Goal: Task Accomplishment & Management: Use online tool/utility

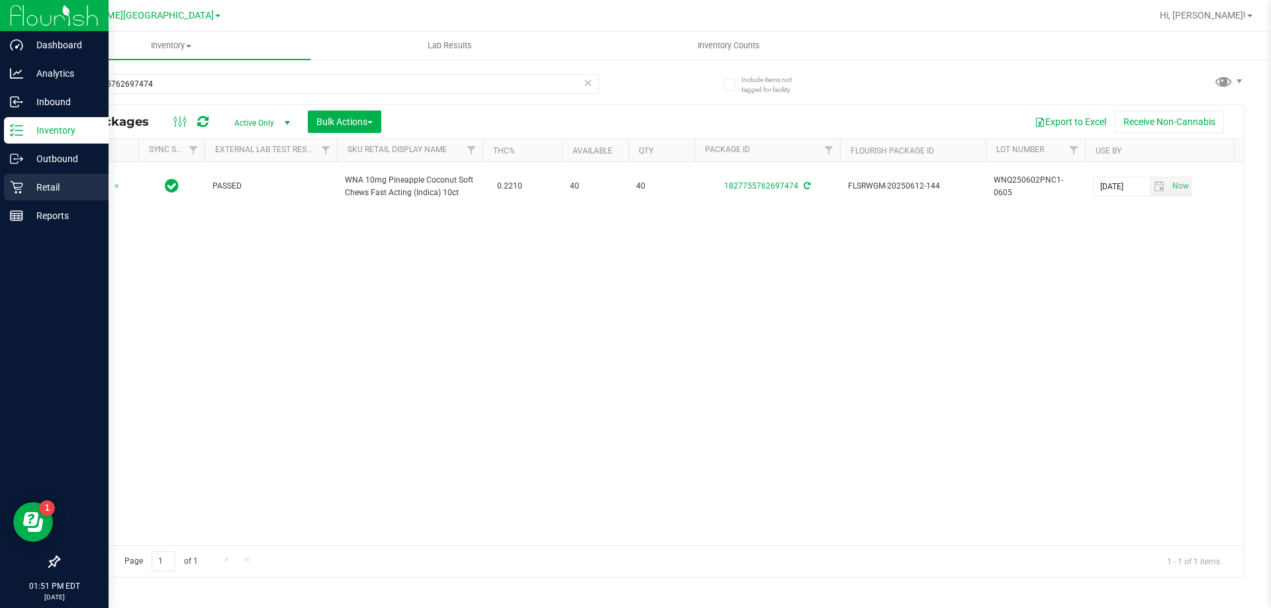
click at [46, 187] on p "Retail" at bounding box center [62, 187] width 79 height 16
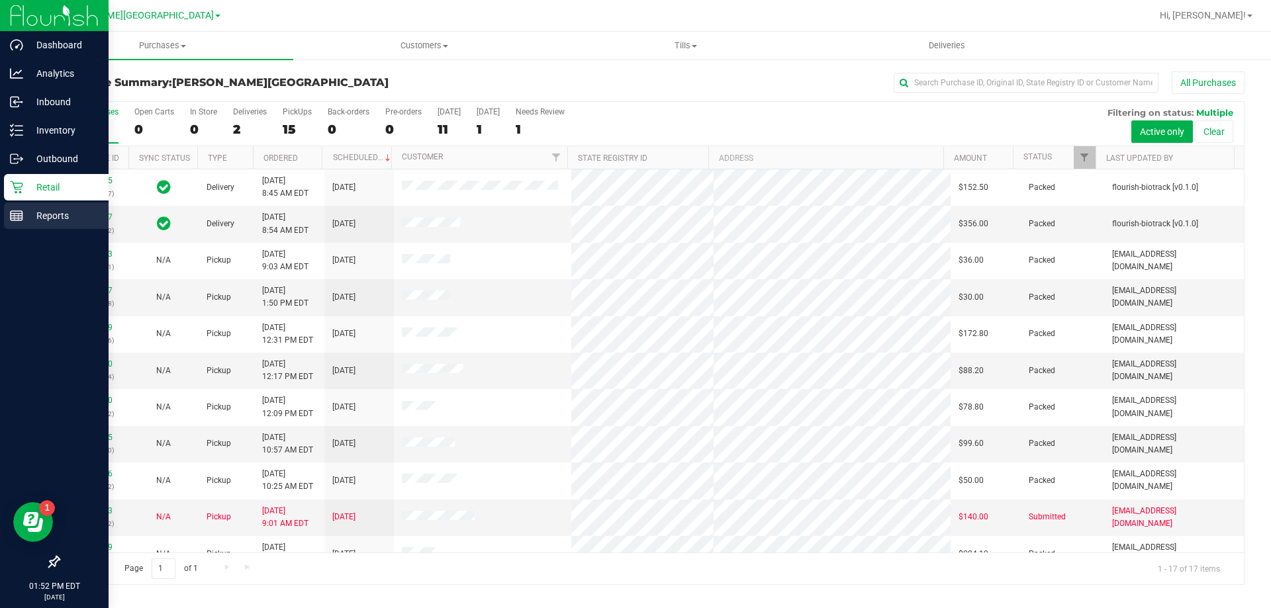
click at [46, 212] on p "Reports" at bounding box center [62, 216] width 79 height 16
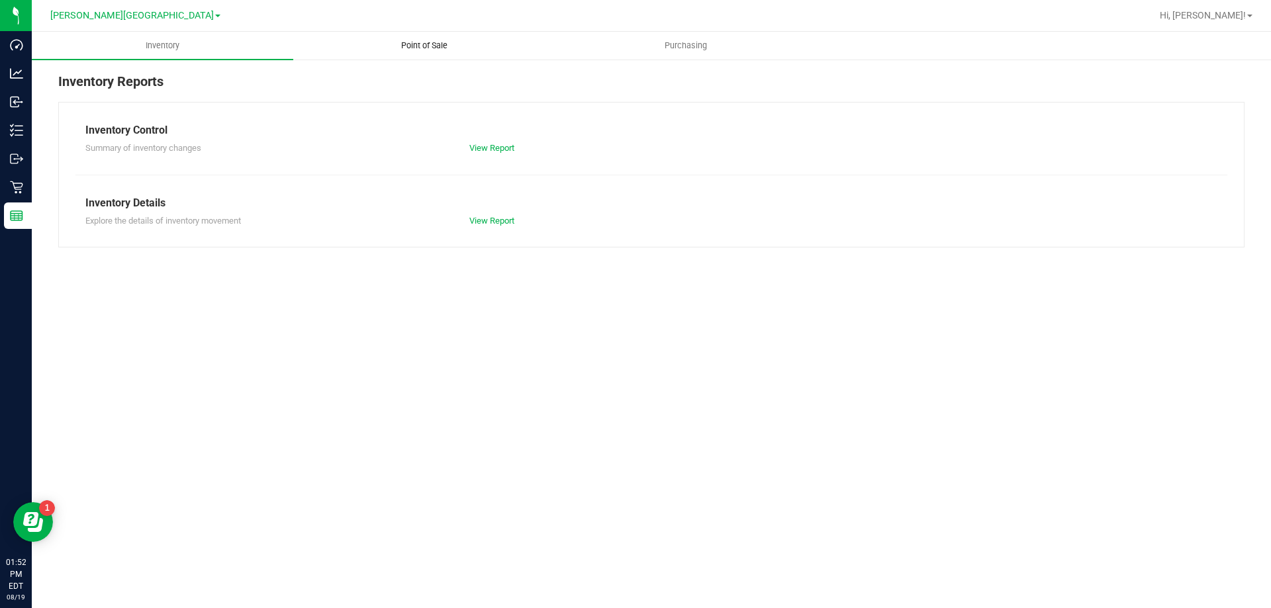
click at [440, 44] on span "Point of Sale" at bounding box center [424, 46] width 82 height 12
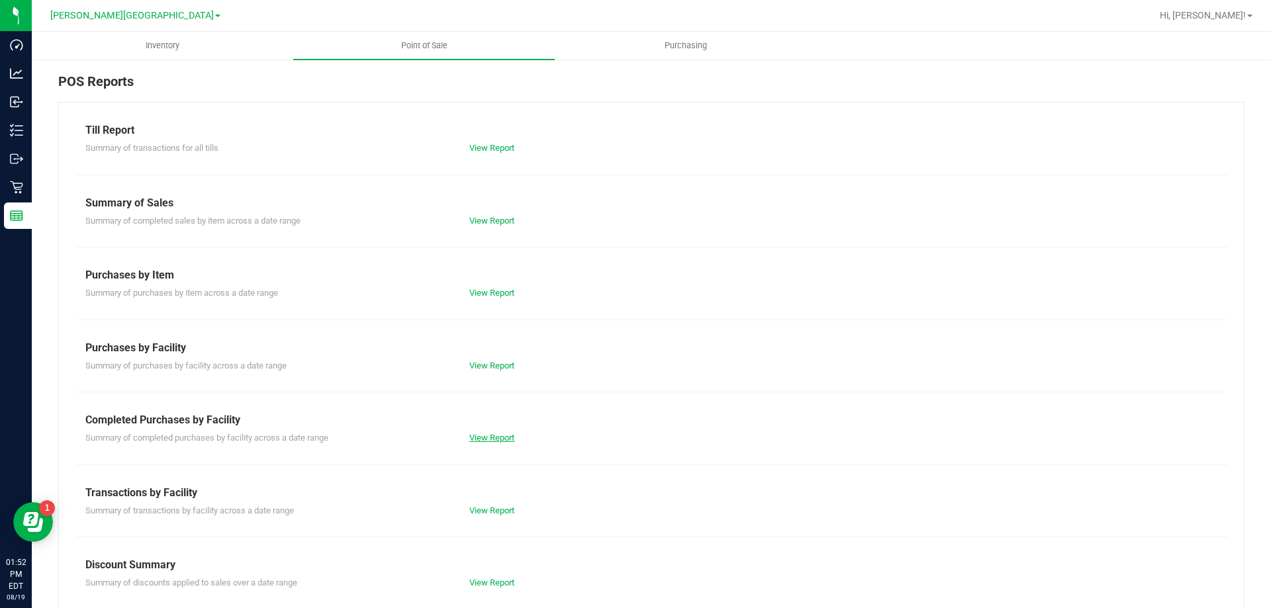
click at [507, 439] on link "View Report" at bounding box center [491, 438] width 45 height 10
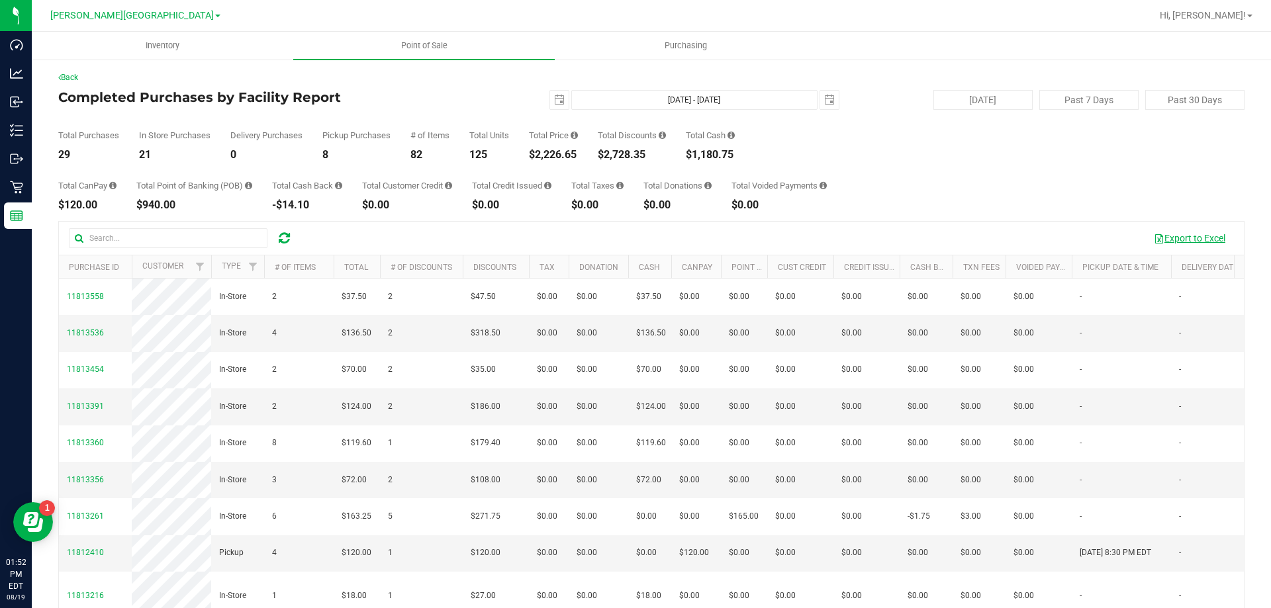
click at [1177, 238] on button "Export to Excel" at bounding box center [1189, 238] width 89 height 23
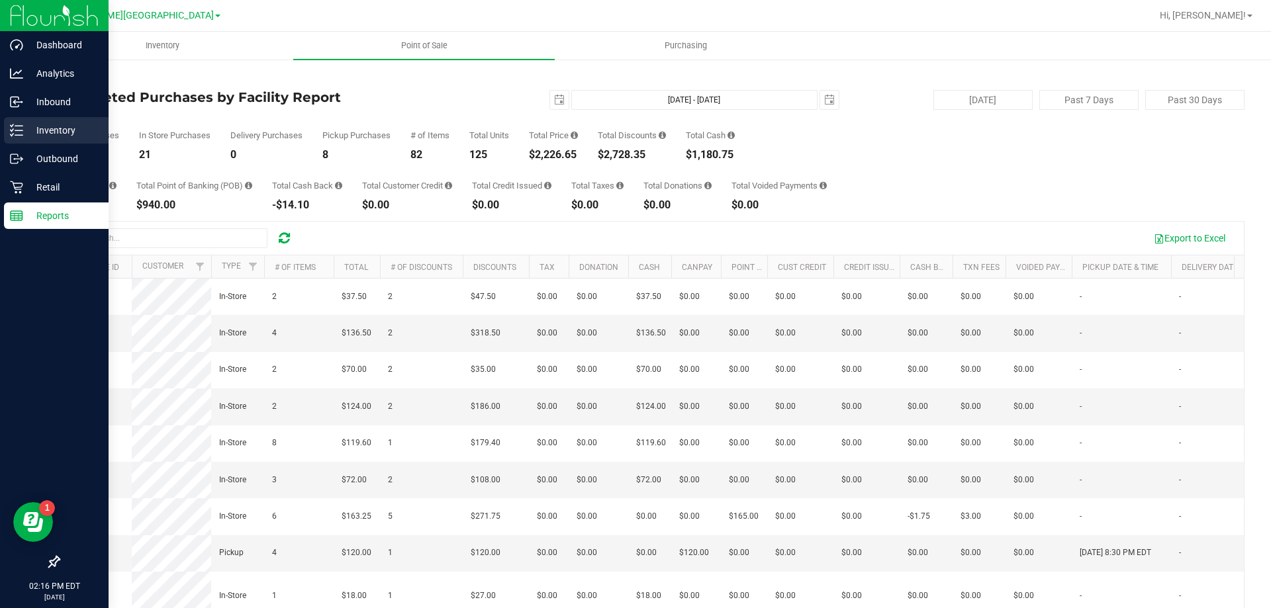
click at [44, 124] on p "Inventory" at bounding box center [62, 130] width 79 height 16
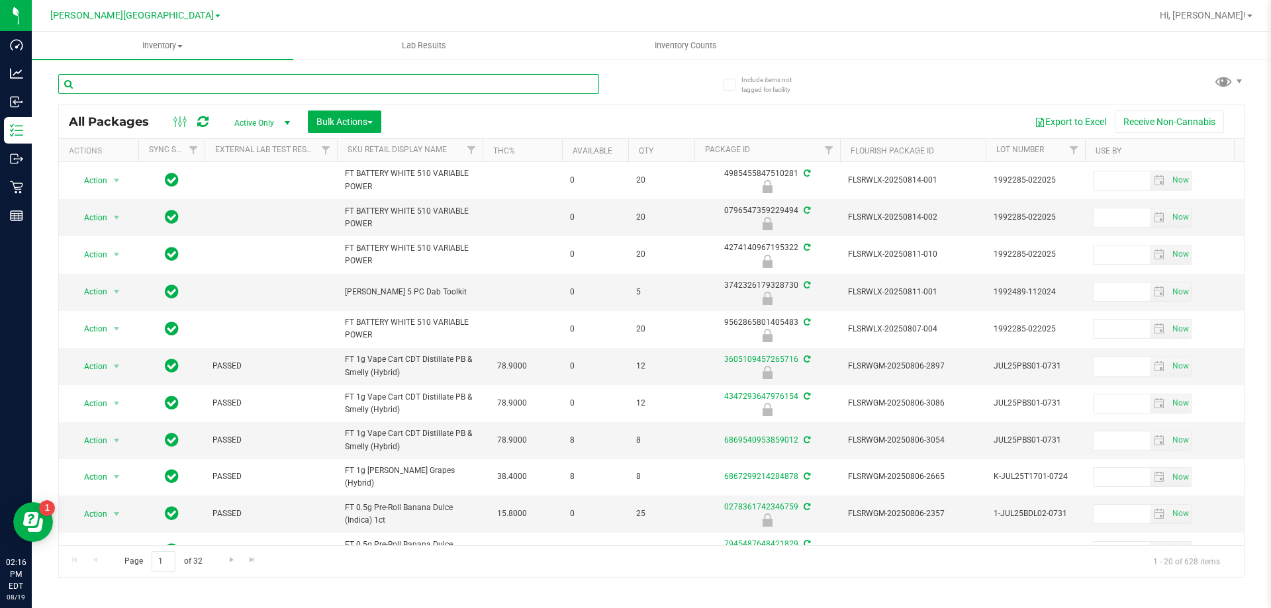
click at [116, 87] on input "text" at bounding box center [328, 84] width 541 height 20
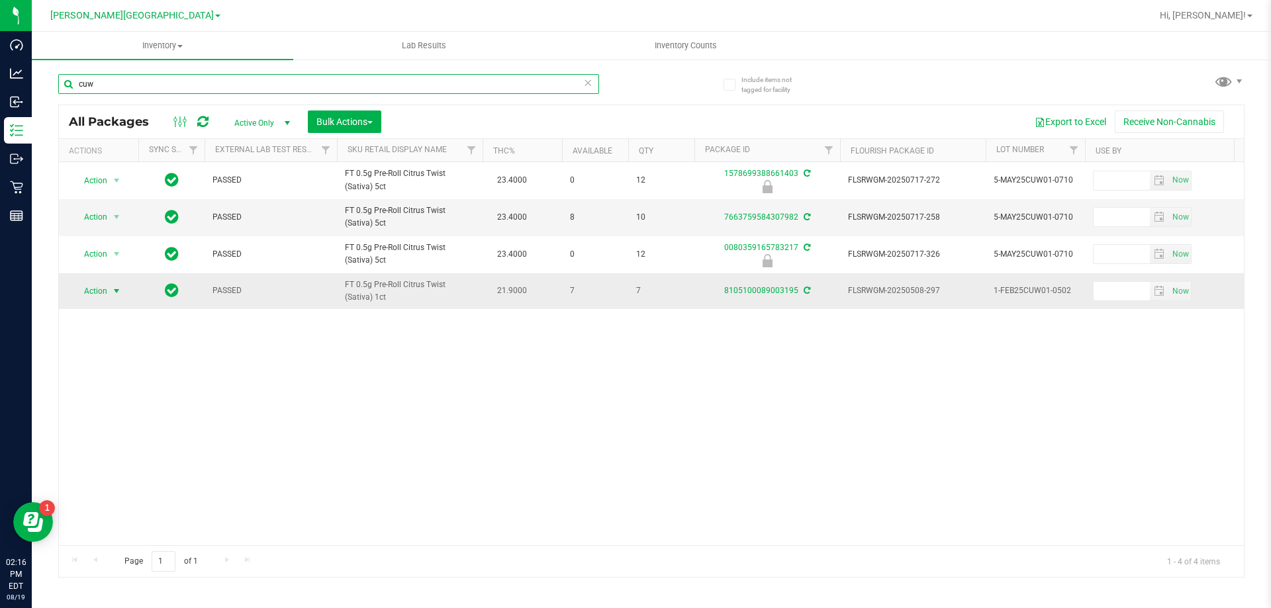
type input "cuw"
click at [98, 289] on span "Action" at bounding box center [90, 291] width 36 height 19
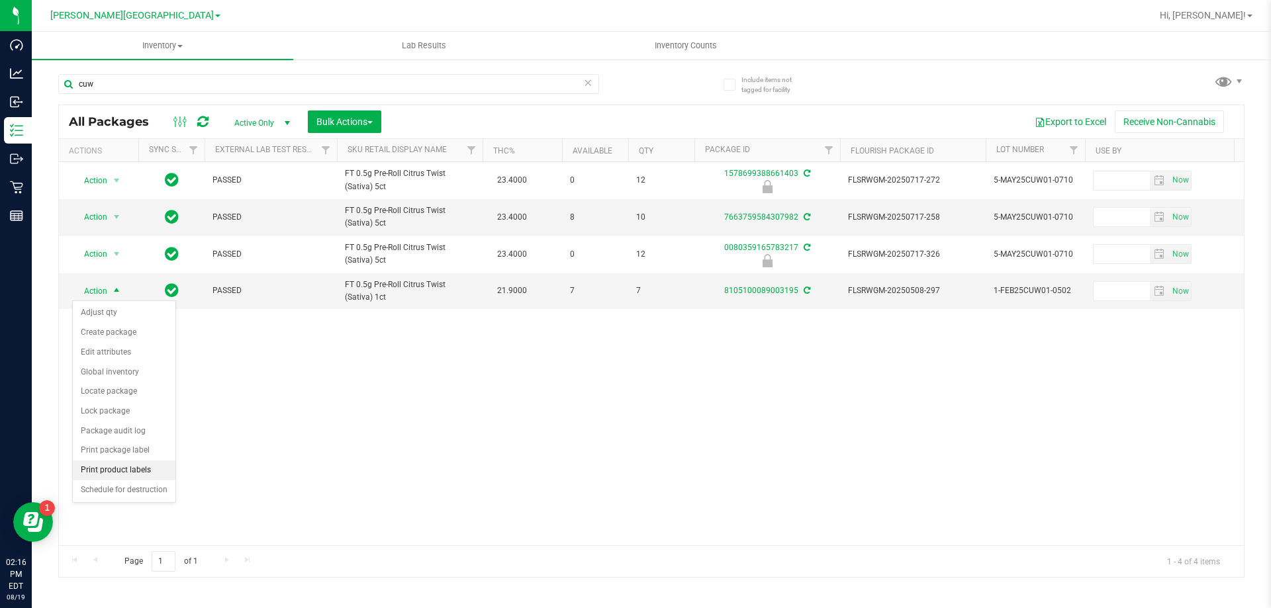
click at [138, 473] on li "Print product labels" at bounding box center [124, 471] width 103 height 20
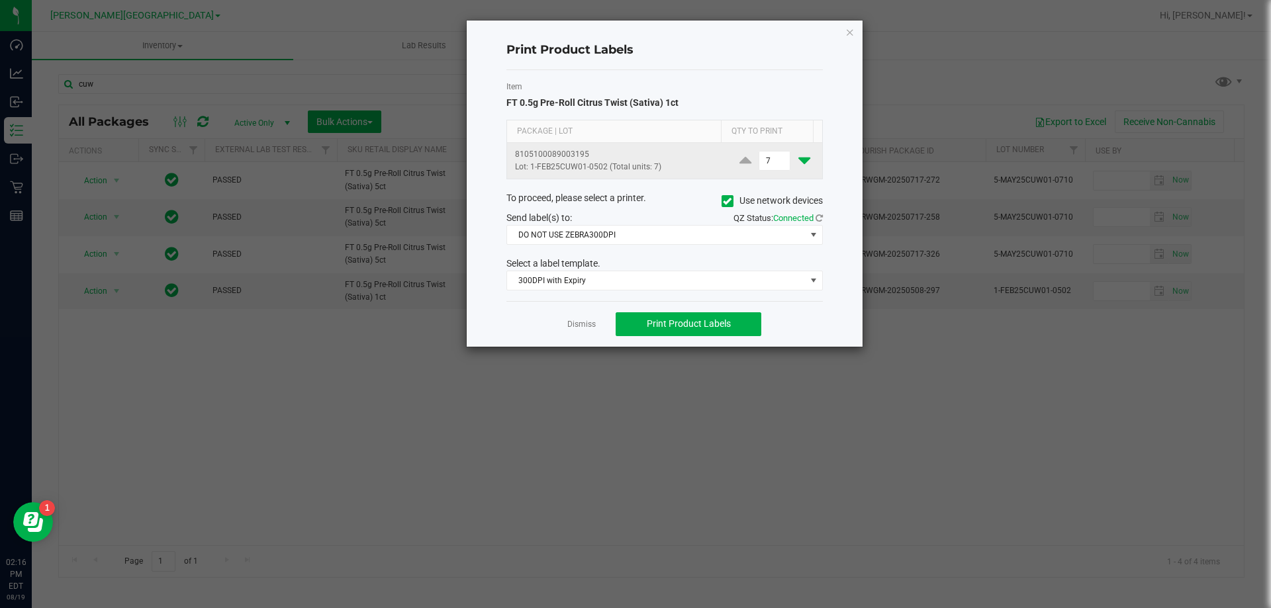
click at [798, 163] on icon at bounding box center [804, 160] width 12 height 17
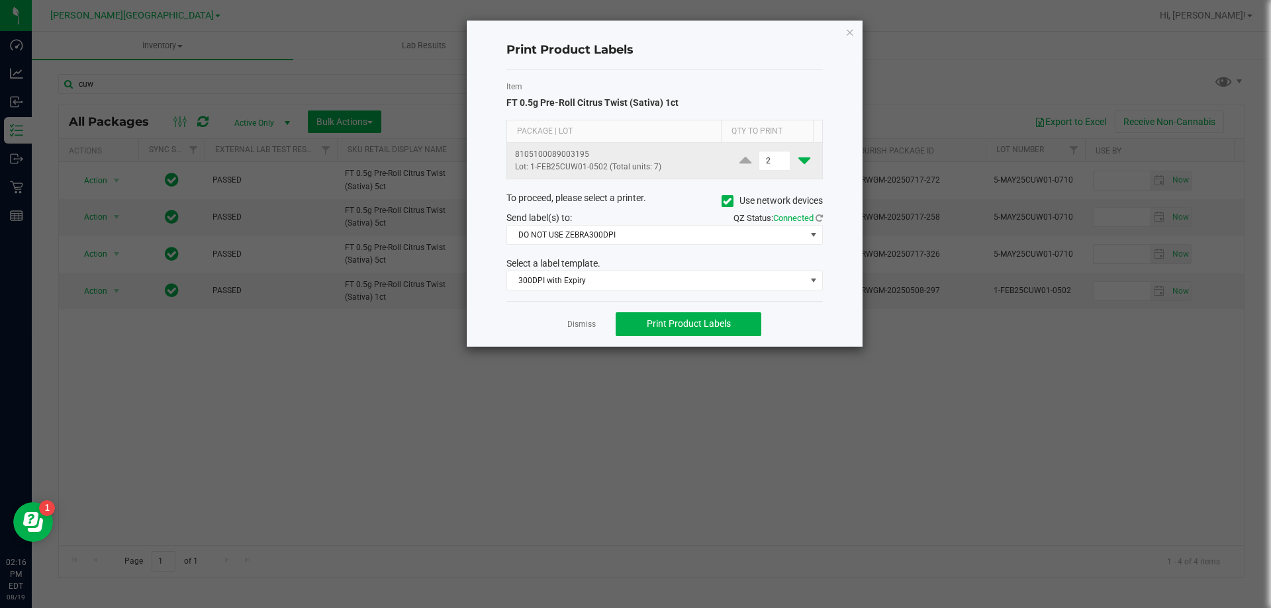
click at [798, 163] on icon at bounding box center [804, 160] width 12 height 17
type input "1"
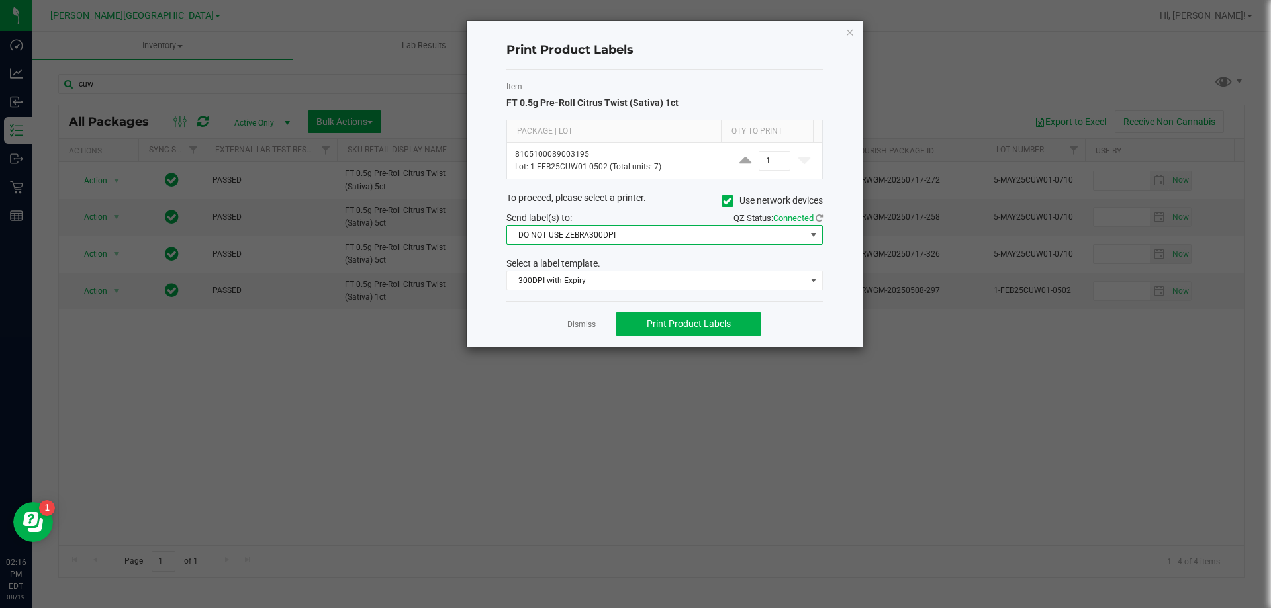
click at [815, 238] on span at bounding box center [813, 235] width 11 height 11
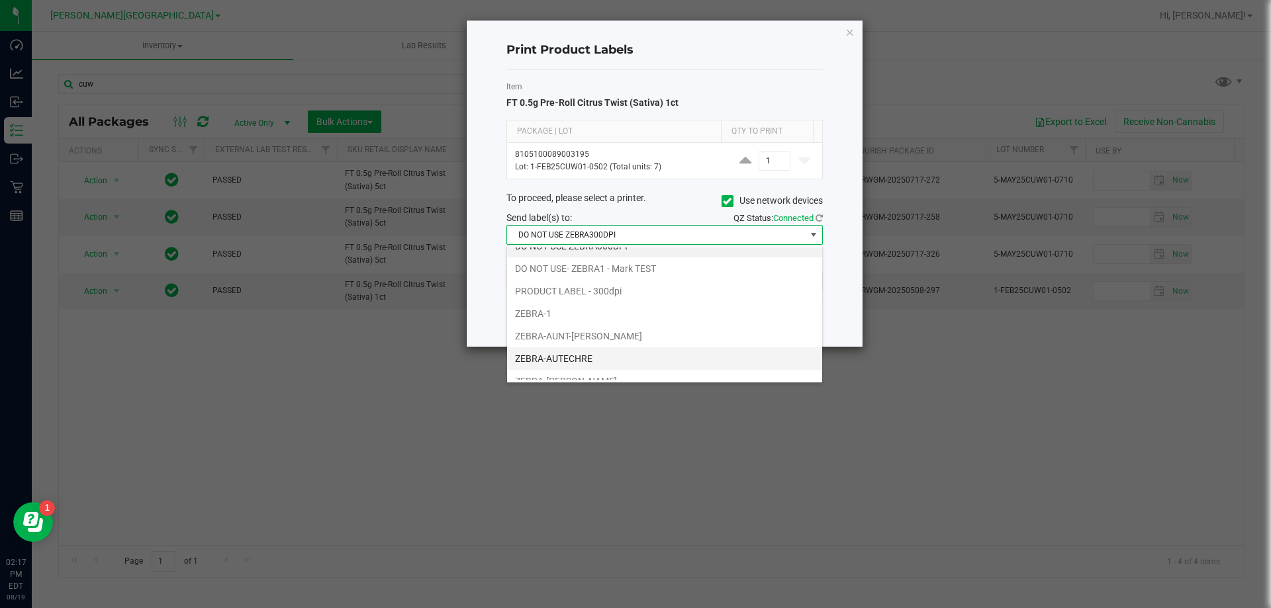
scroll to position [25, 0]
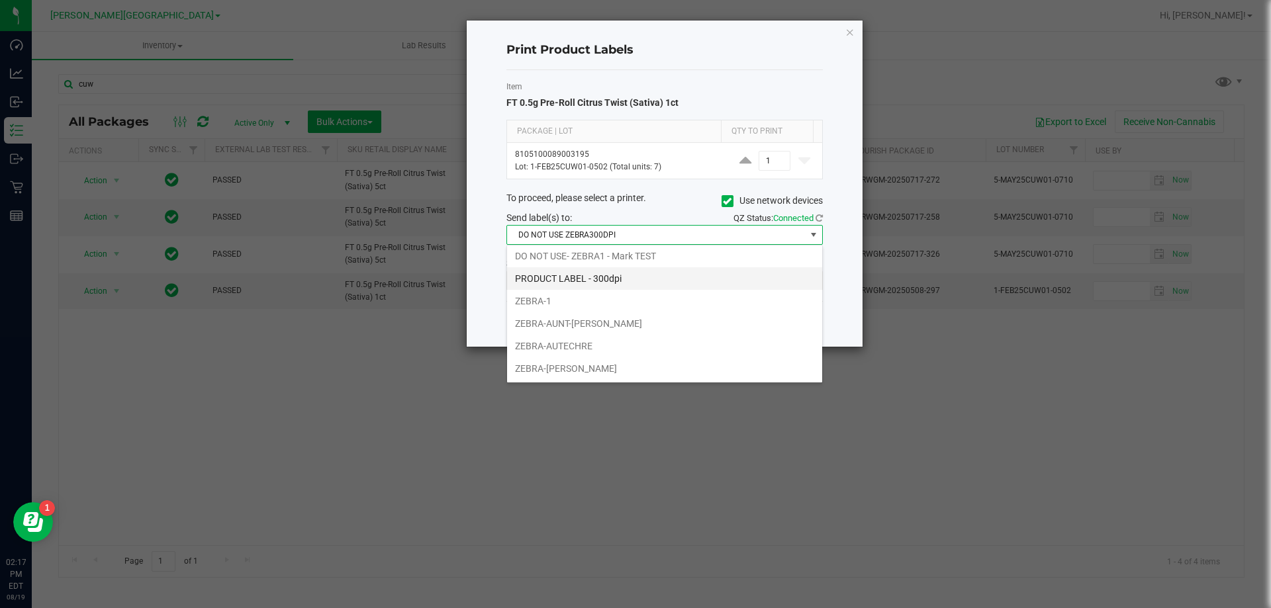
click at [584, 273] on li "PRODUCT LABEL - 300dpi" at bounding box center [664, 278] width 315 height 23
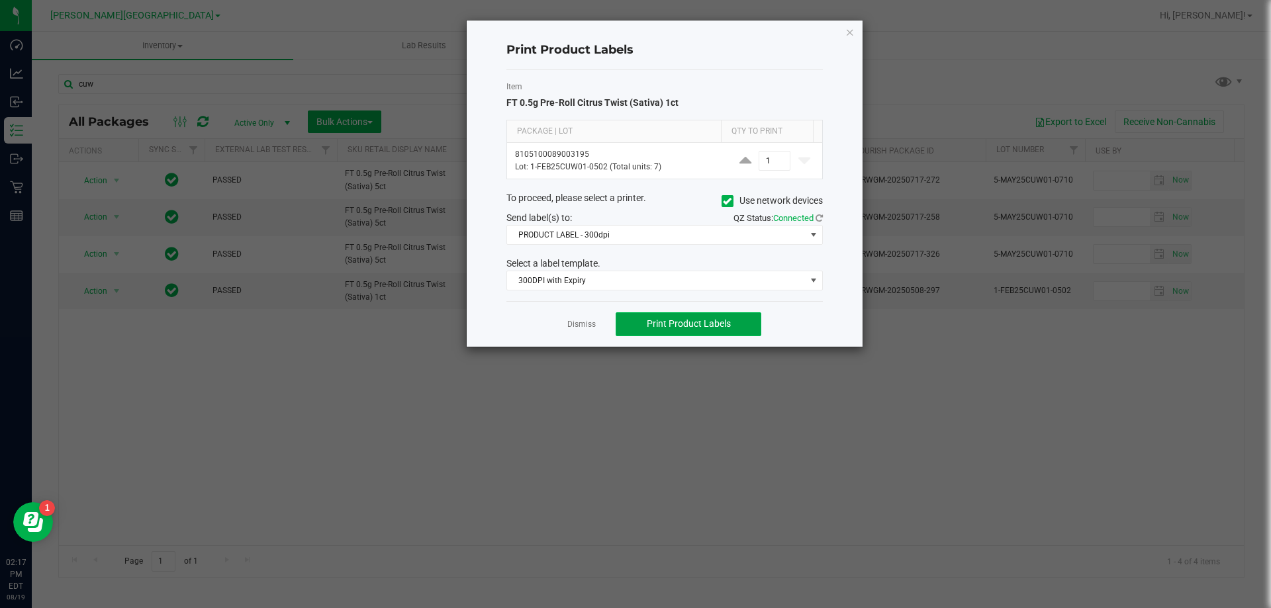
click at [676, 320] on span "Print Product Labels" at bounding box center [689, 323] width 84 height 11
click at [808, 280] on span at bounding box center [813, 280] width 11 height 11
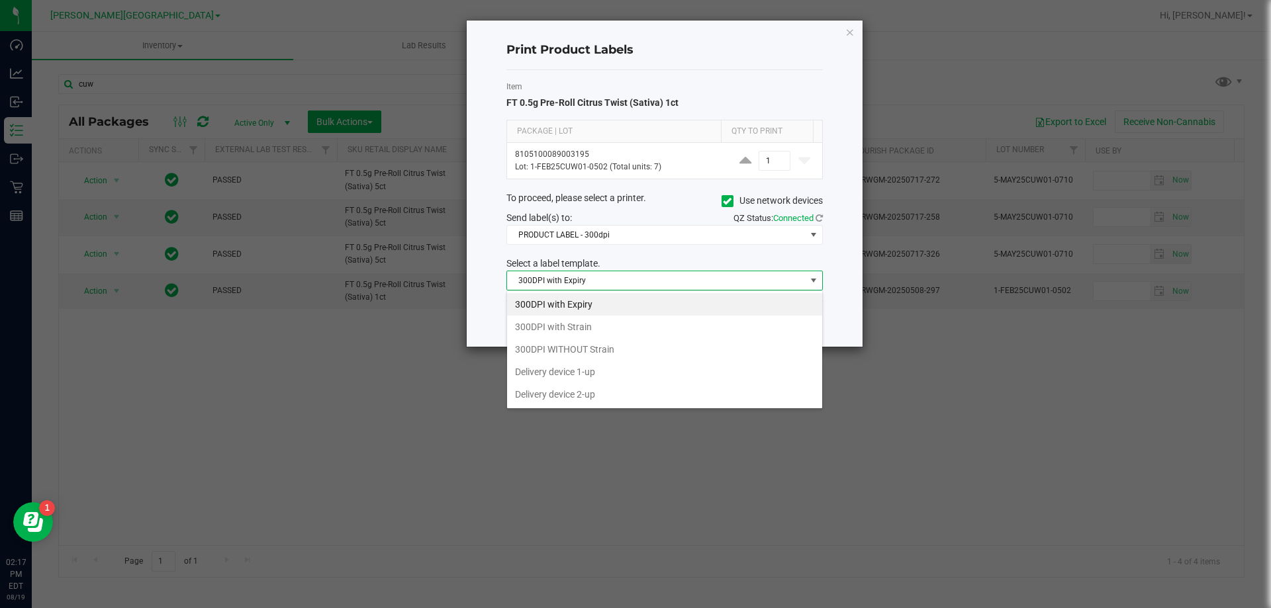
scroll to position [20, 316]
click at [572, 323] on li "300DPI with Strain" at bounding box center [664, 327] width 315 height 23
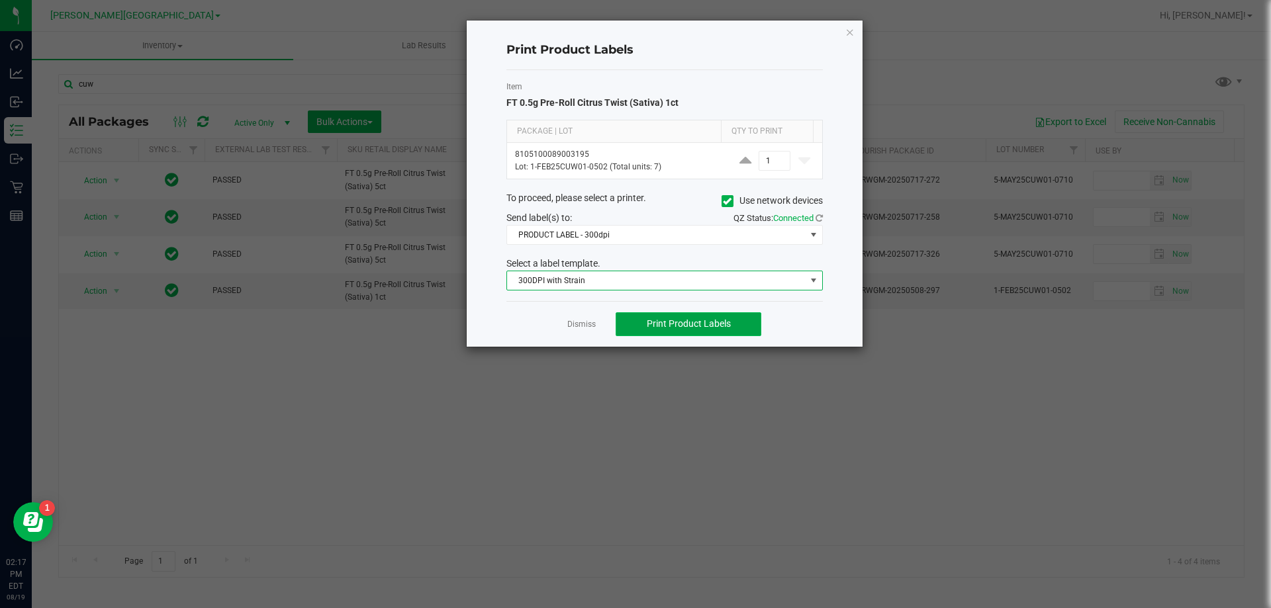
click at [683, 319] on span "Print Product Labels" at bounding box center [689, 323] width 84 height 11
click at [853, 34] on icon "button" at bounding box center [849, 32] width 9 height 16
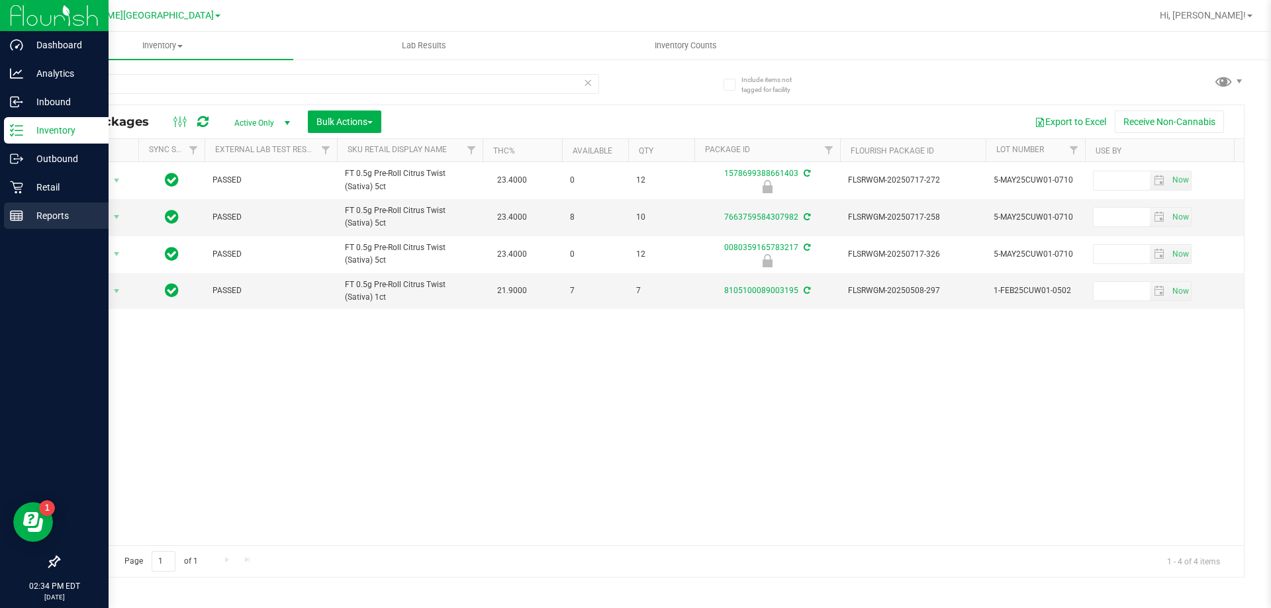
click at [64, 218] on p "Reports" at bounding box center [62, 216] width 79 height 16
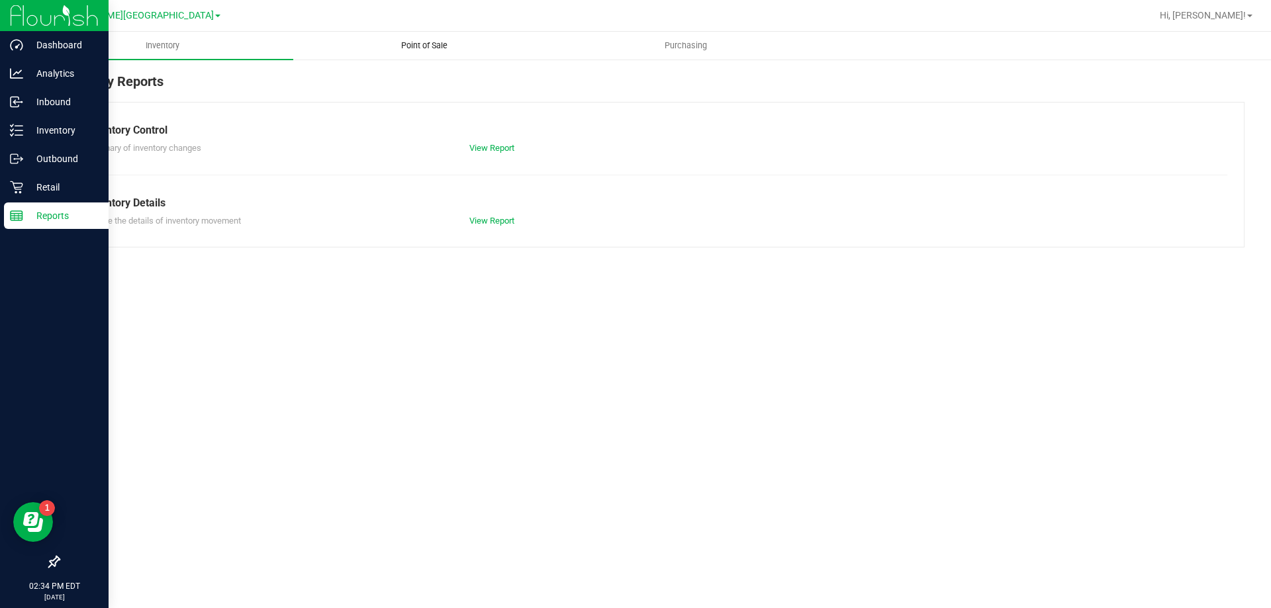
click at [425, 42] on span "Point of Sale" at bounding box center [424, 46] width 82 height 12
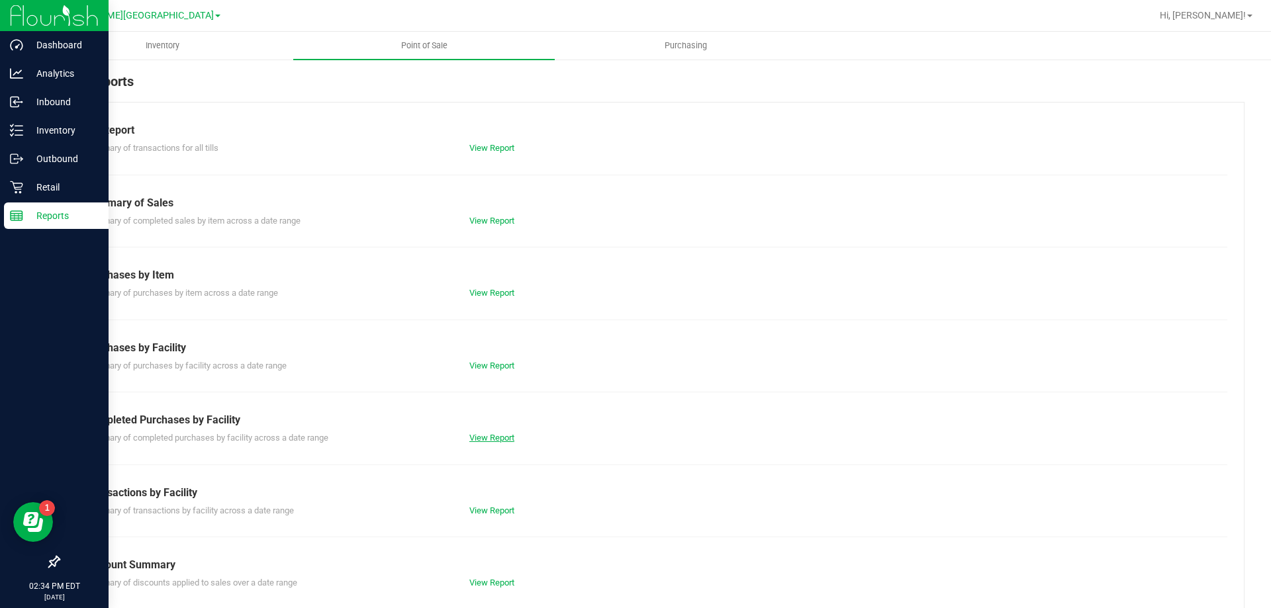
click at [491, 440] on link "View Report" at bounding box center [491, 438] width 45 height 10
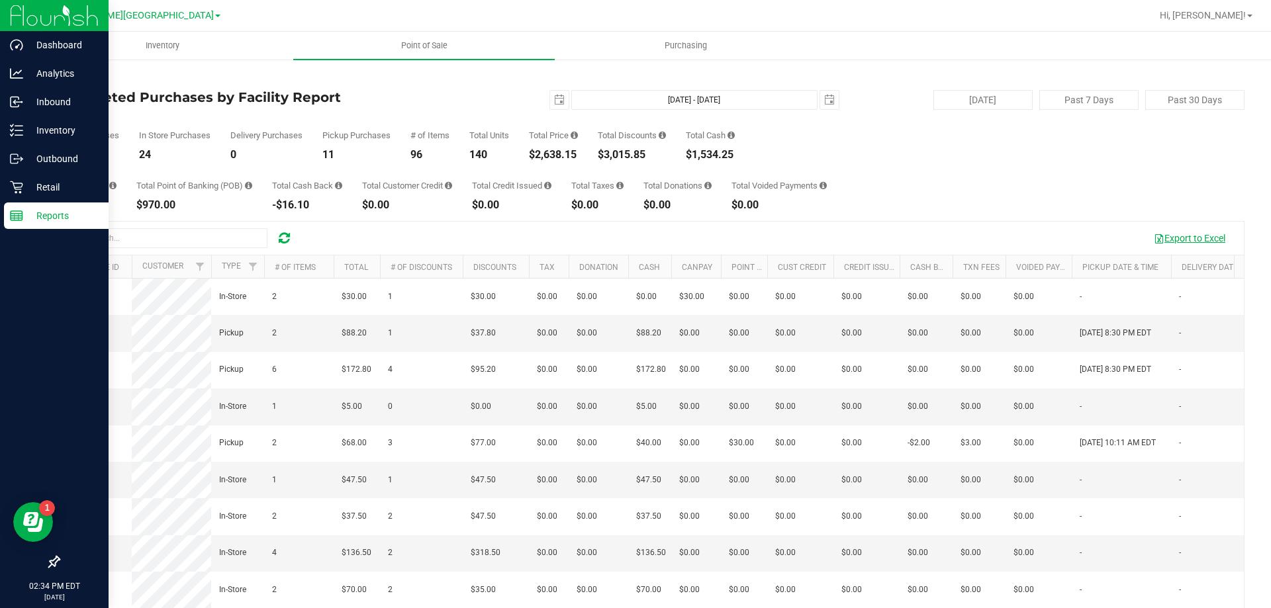
click at [1186, 242] on button "Export to Excel" at bounding box center [1189, 238] width 89 height 23
click at [1239, 13] on span "Hi, [PERSON_NAME]!" at bounding box center [1203, 15] width 86 height 11
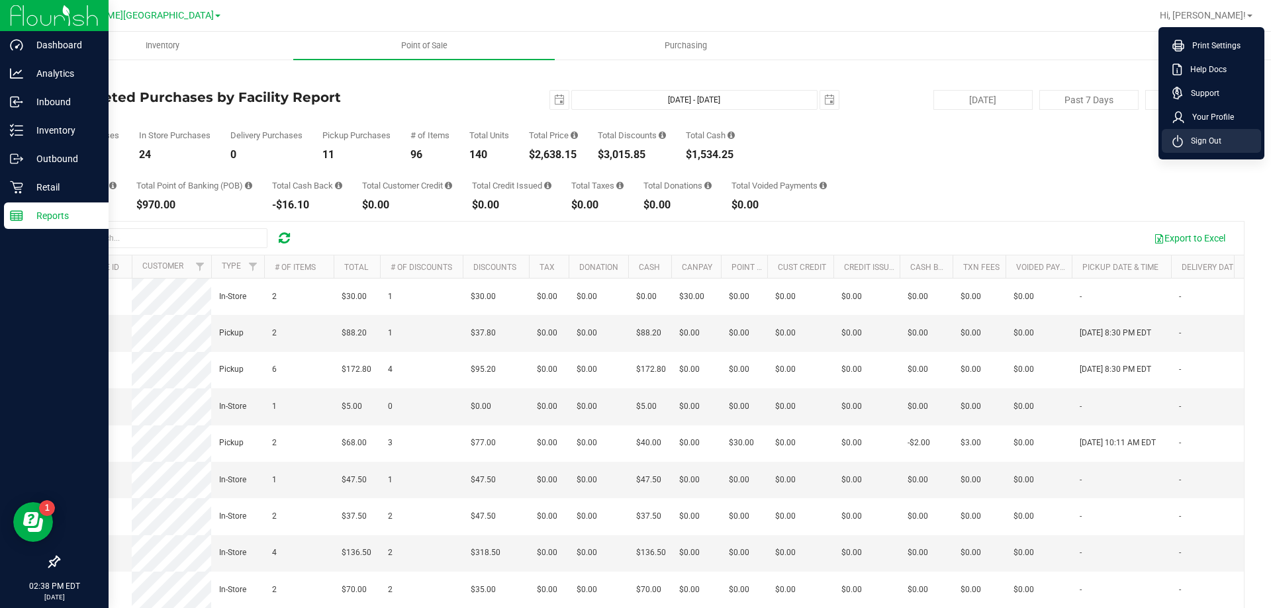
click at [1206, 144] on span "Sign Out" at bounding box center [1202, 140] width 38 height 13
